Goal: Task Accomplishment & Management: Manage account settings

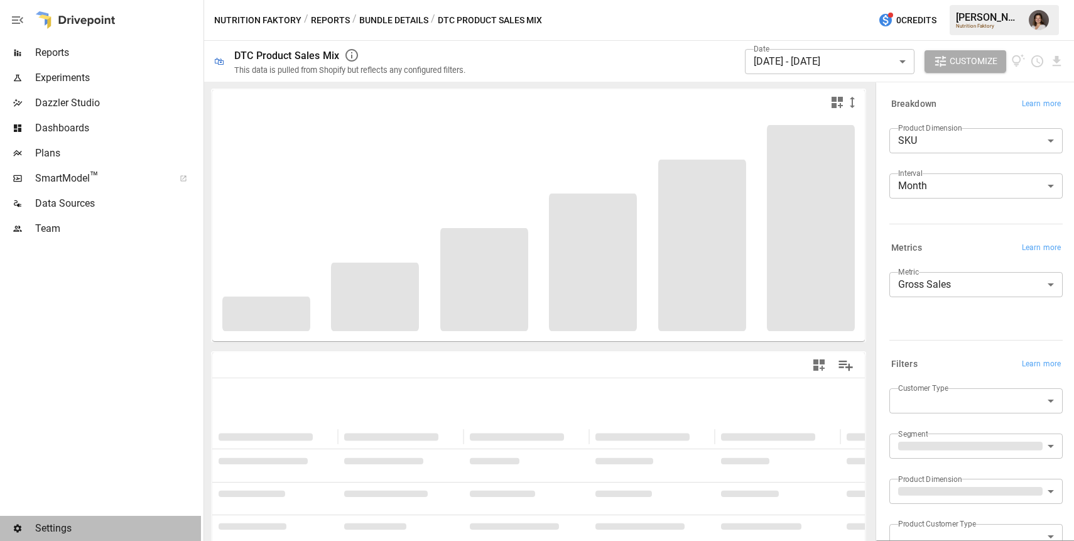
click at [59, 524] on span "Settings" at bounding box center [118, 528] width 166 height 15
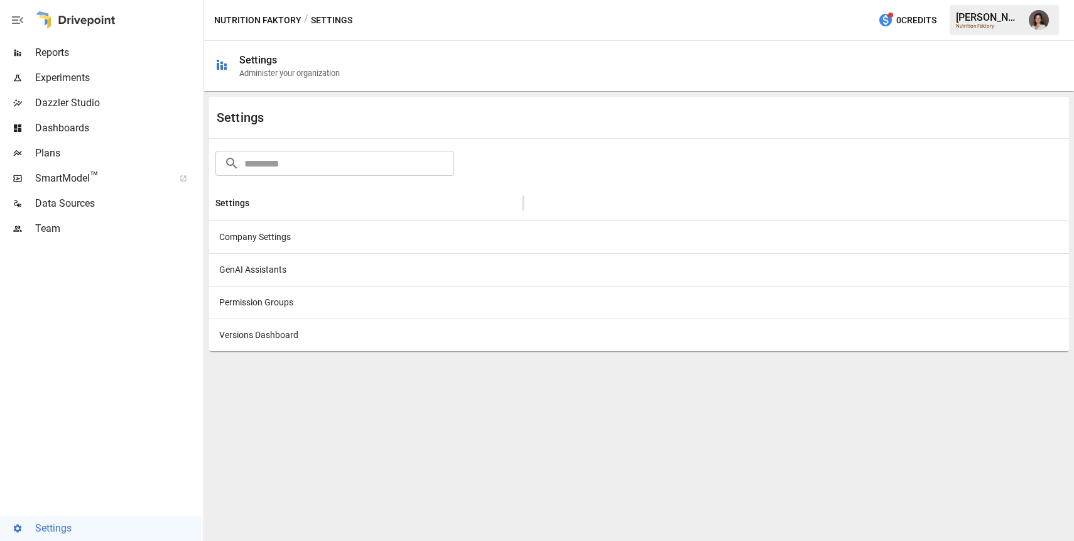
click at [321, 241] on div "Company Settings" at bounding box center [366, 236] width 314 height 33
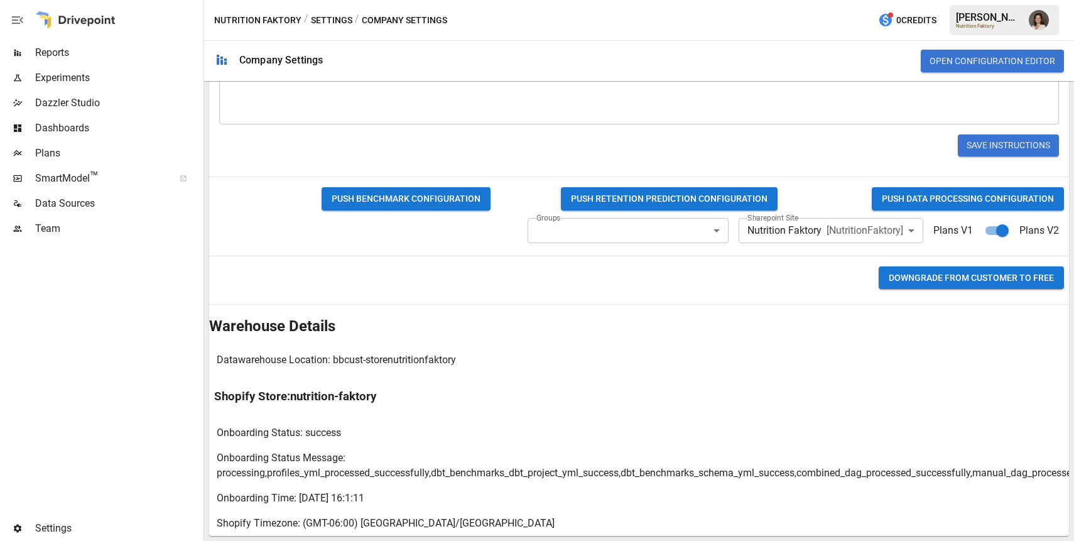
scroll to position [683, 0]
click at [948, 289] on button "Downgrade from CUSTOMER to FREE" at bounding box center [971, 277] width 185 height 23
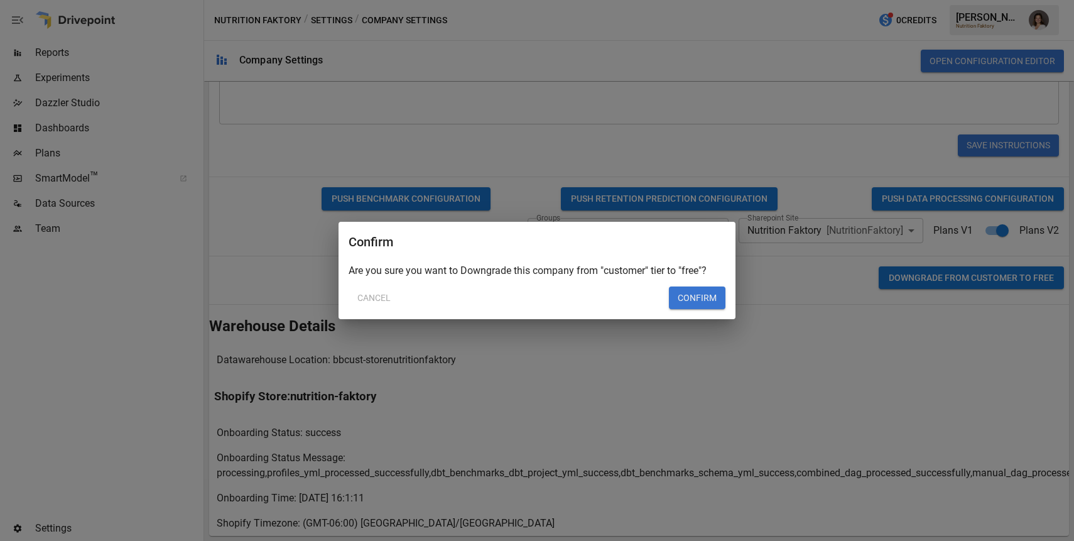
click at [709, 302] on button "Confirm" at bounding box center [697, 297] width 57 height 23
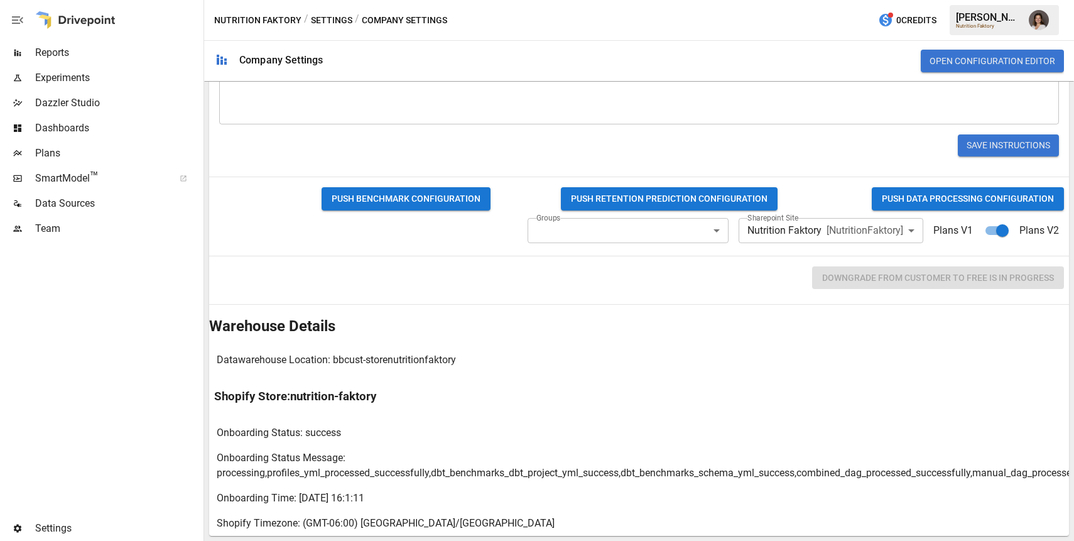
scroll to position [723, 0]
